Goal: Information Seeking & Learning: Check status

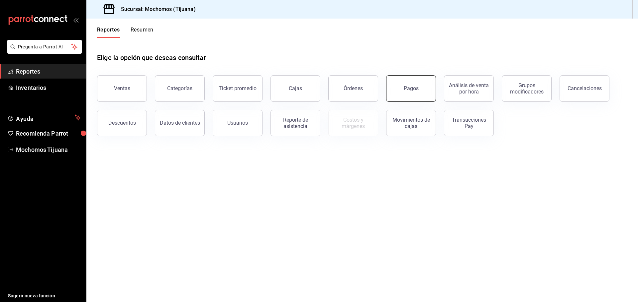
click at [410, 97] on button "Pagos" at bounding box center [411, 88] width 50 height 27
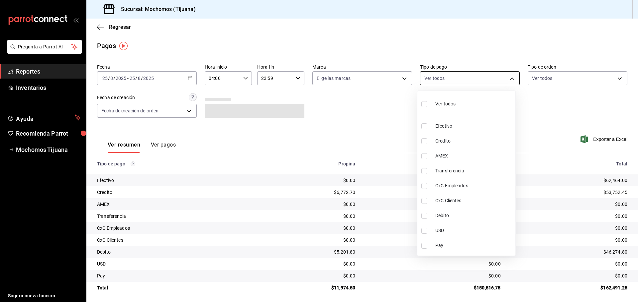
click at [509, 77] on body "Pregunta a Parrot AI Reportes Inventarios Ayuda Recomienda Parrot Mochomos Tiju…" at bounding box center [319, 151] width 638 height 302
click at [467, 141] on span "Credito" at bounding box center [473, 141] width 77 height 7
type input "a27a072c-b141-4985-9f83-ae60dbe2196b"
checkbox input "true"
click at [463, 216] on span "Debito" at bounding box center [476, 216] width 77 height 7
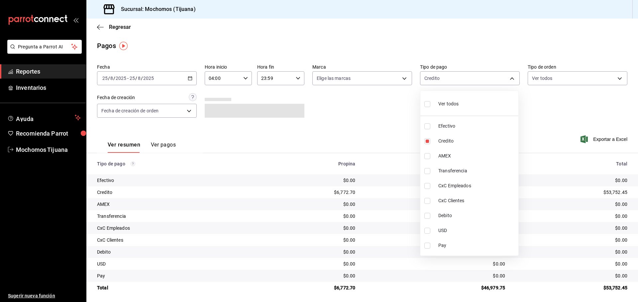
type input "a27a072c-b141-4985-9f83-ae60dbe2196b,b7370aa5-450f-4a05-bab4-2784151f97fb"
checkbox input "true"
click at [191, 76] on div at bounding box center [319, 151] width 638 height 302
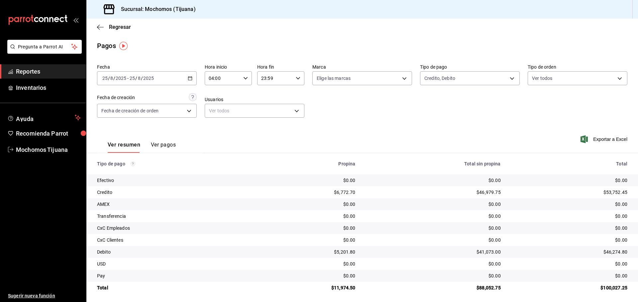
click at [191, 76] on icon "button" at bounding box center [190, 78] width 5 height 5
click at [121, 174] on span "Rango de fechas" at bounding box center [128, 173] width 51 height 7
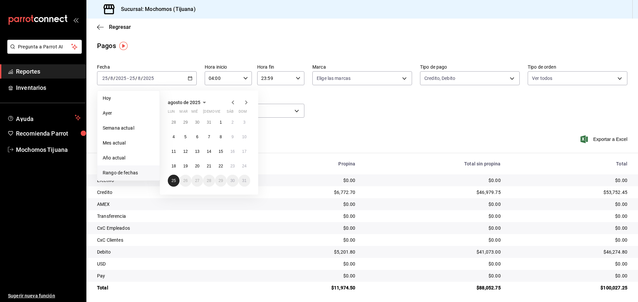
click at [172, 182] on abbr "25" at bounding box center [173, 181] width 4 height 5
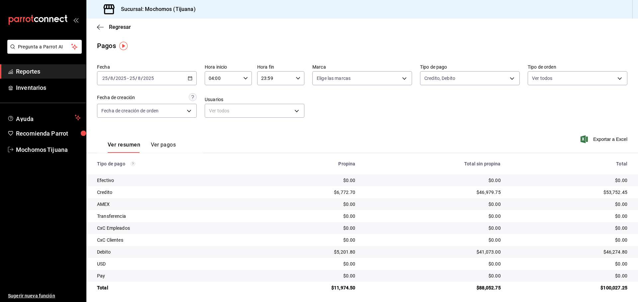
click at [394, 124] on div "Fecha [DATE] [DATE] - [DATE] [DATE] Hora inicio 04:00 Hora inicio Hora fin 23:5…" at bounding box center [362, 93] width 530 height 64
click at [104, 26] on span "Regresar" at bounding box center [114, 27] width 34 height 6
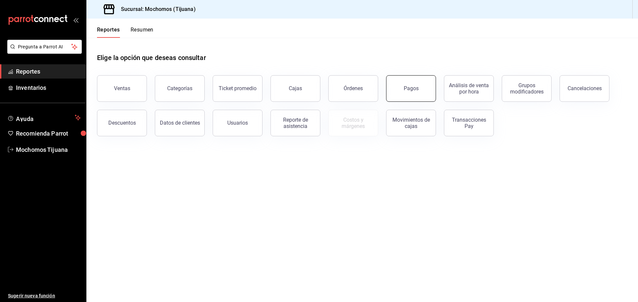
click at [416, 90] on div "Pagos" at bounding box center [410, 88] width 15 height 6
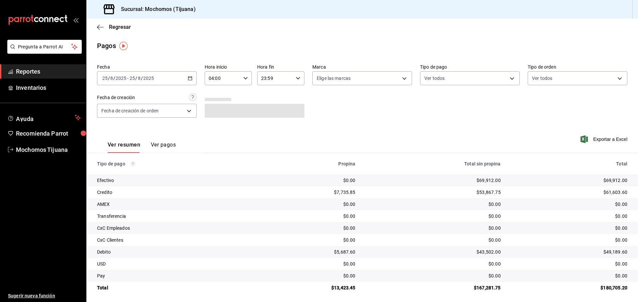
click at [191, 78] on div "[DATE] [DATE] - [DATE] [DATE]" at bounding box center [147, 78] width 100 height 14
click at [126, 171] on span "Rango de fechas" at bounding box center [128, 173] width 51 height 7
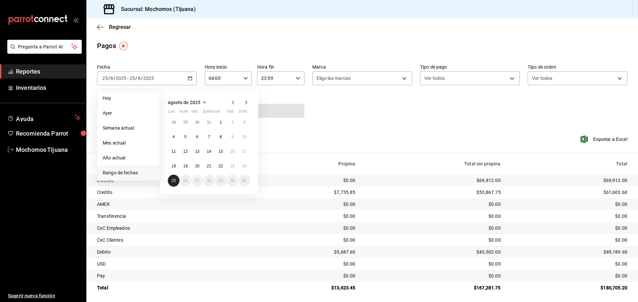
click at [178, 181] on button "25" at bounding box center [174, 181] width 12 height 12
click at [506, 78] on body "Pregunta a Parrot AI Reportes Inventarios Ayuda Recomienda Parrot Mochomos Tiju…" at bounding box center [319, 151] width 638 height 302
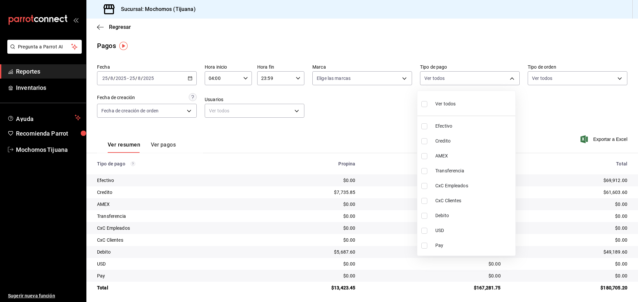
click at [467, 140] on span "Credito" at bounding box center [473, 141] width 77 height 7
type input "a27a072c-b141-4985-9f83-ae60dbe2196b"
checkbox input "true"
click at [467, 218] on span "Debito" at bounding box center [476, 216] width 77 height 7
type input "a27a072c-b141-4985-9f83-ae60dbe2196b,b7370aa5-450f-4a05-bab4-2784151f97fb"
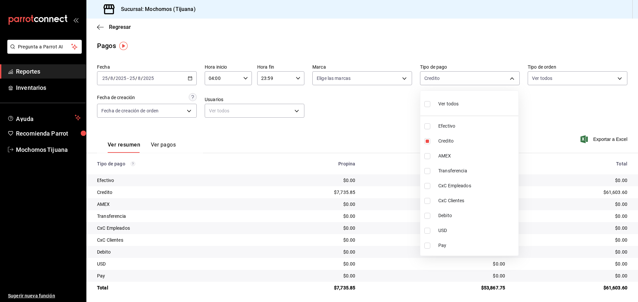
checkbox input "true"
click at [100, 28] on div at bounding box center [319, 151] width 638 height 302
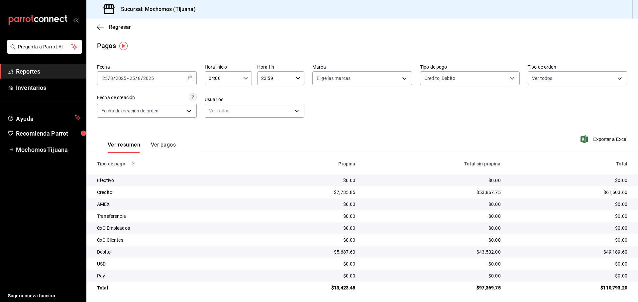
click at [100, 28] on icon "button" at bounding box center [100, 27] width 7 height 6
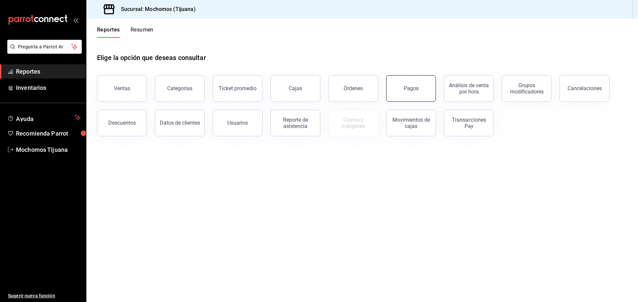
click at [410, 92] on button "Pagos" at bounding box center [411, 88] width 50 height 27
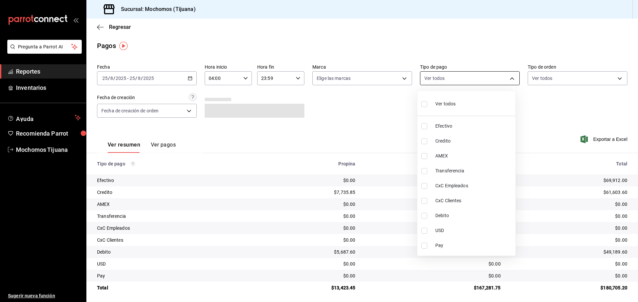
click at [509, 78] on body "Pregunta a Parrot AI Reportes Inventarios Ayuda Recomienda Parrot Mochomos Tiju…" at bounding box center [319, 151] width 638 height 302
click at [475, 142] on span "Credito" at bounding box center [473, 141] width 77 height 7
type input "a27a072c-b141-4985-9f83-ae60dbe2196b"
checkbox input "true"
click at [484, 215] on span "Debito" at bounding box center [476, 216] width 77 height 7
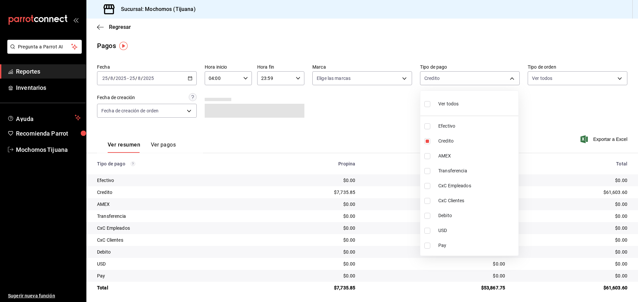
type input "a27a072c-b141-4985-9f83-ae60dbe2196b,b7370aa5-450f-4a05-bab4-2784151f97fb"
checkbox input "true"
click at [372, 124] on div at bounding box center [319, 151] width 638 height 302
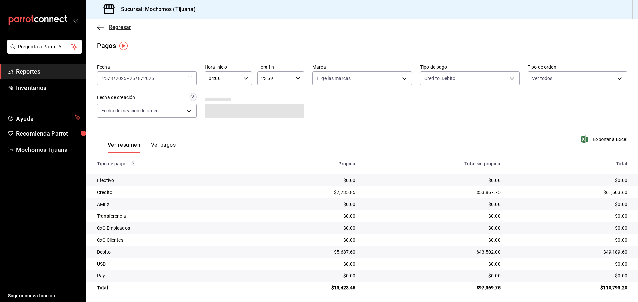
click at [102, 26] on icon "button" at bounding box center [100, 27] width 7 height 6
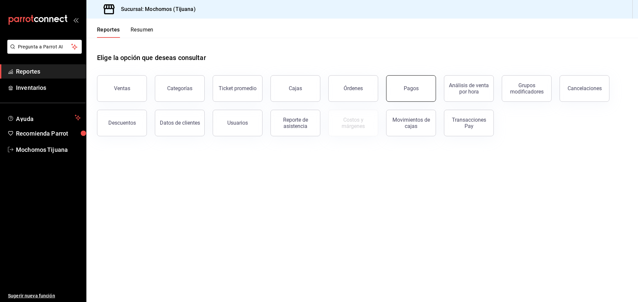
click at [427, 91] on button "Pagos" at bounding box center [411, 88] width 50 height 27
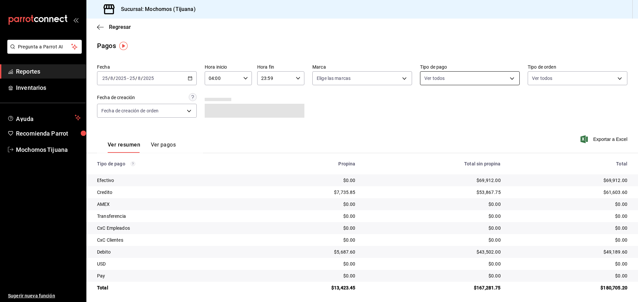
click at [506, 81] on body "Pregunta a Parrot AI Reportes Inventarios Ayuda Recomienda Parrot Mochomos Tiju…" at bounding box center [319, 151] width 638 height 302
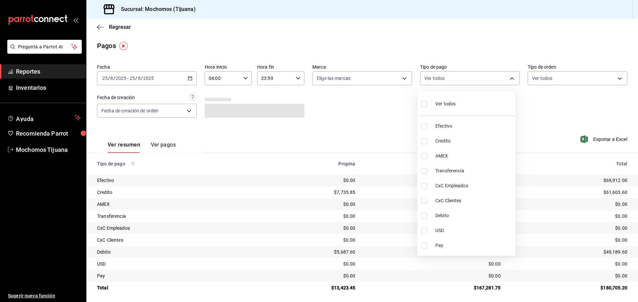
click at [472, 141] on span "Credito" at bounding box center [473, 141] width 77 height 7
type input "a27a072c-b141-4985-9f83-ae60dbe2196b"
checkbox input "true"
click at [477, 215] on span "Debito" at bounding box center [476, 216] width 77 height 7
type input "a27a072c-b141-4985-9f83-ae60dbe2196b,b7370aa5-450f-4a05-bab4-2784151f97fb"
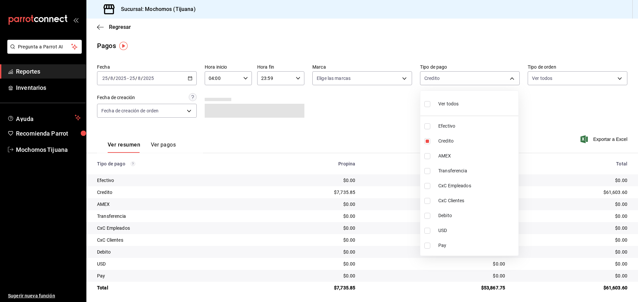
checkbox input "true"
click at [545, 125] on div at bounding box center [319, 151] width 638 height 302
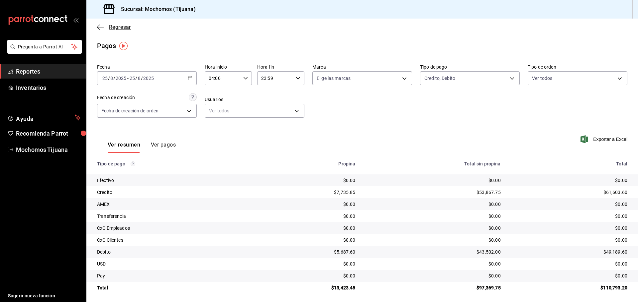
click at [111, 29] on span "Regresar" at bounding box center [120, 27] width 22 height 6
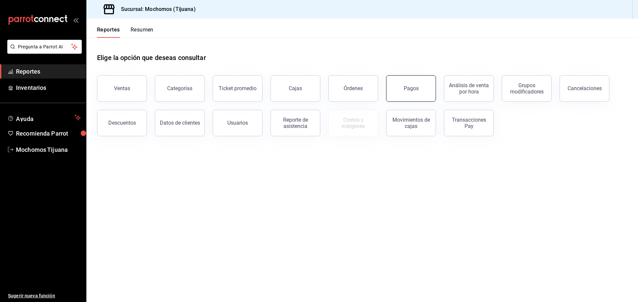
click at [411, 96] on button "Pagos" at bounding box center [411, 88] width 50 height 27
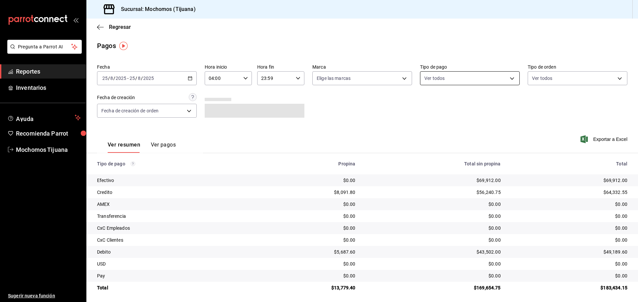
click at [510, 78] on body "Pregunta a Parrot AI Reportes Inventarios Ayuda Recomienda Parrot Mochomos Tiju…" at bounding box center [319, 151] width 638 height 302
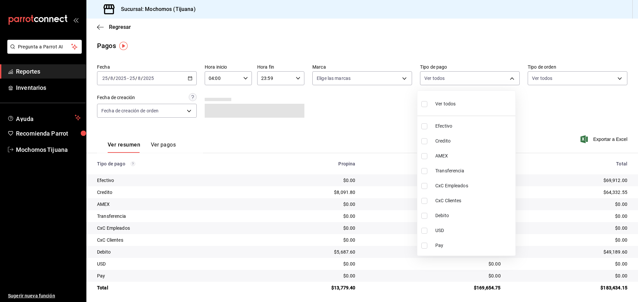
click at [470, 143] on span "Credito" at bounding box center [473, 141] width 77 height 7
type input "a27a072c-b141-4985-9f83-ae60dbe2196b"
checkbox input "true"
click at [473, 218] on span "Debito" at bounding box center [476, 216] width 77 height 7
type input "a27a072c-b141-4985-9f83-ae60dbe2196b,b7370aa5-450f-4a05-bab4-2784151f97fb"
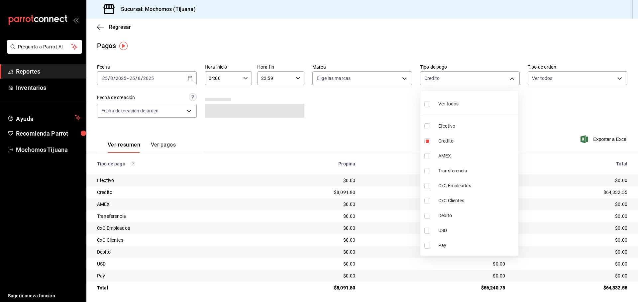
checkbox input "true"
